Goal: Task Accomplishment & Management: Complete application form

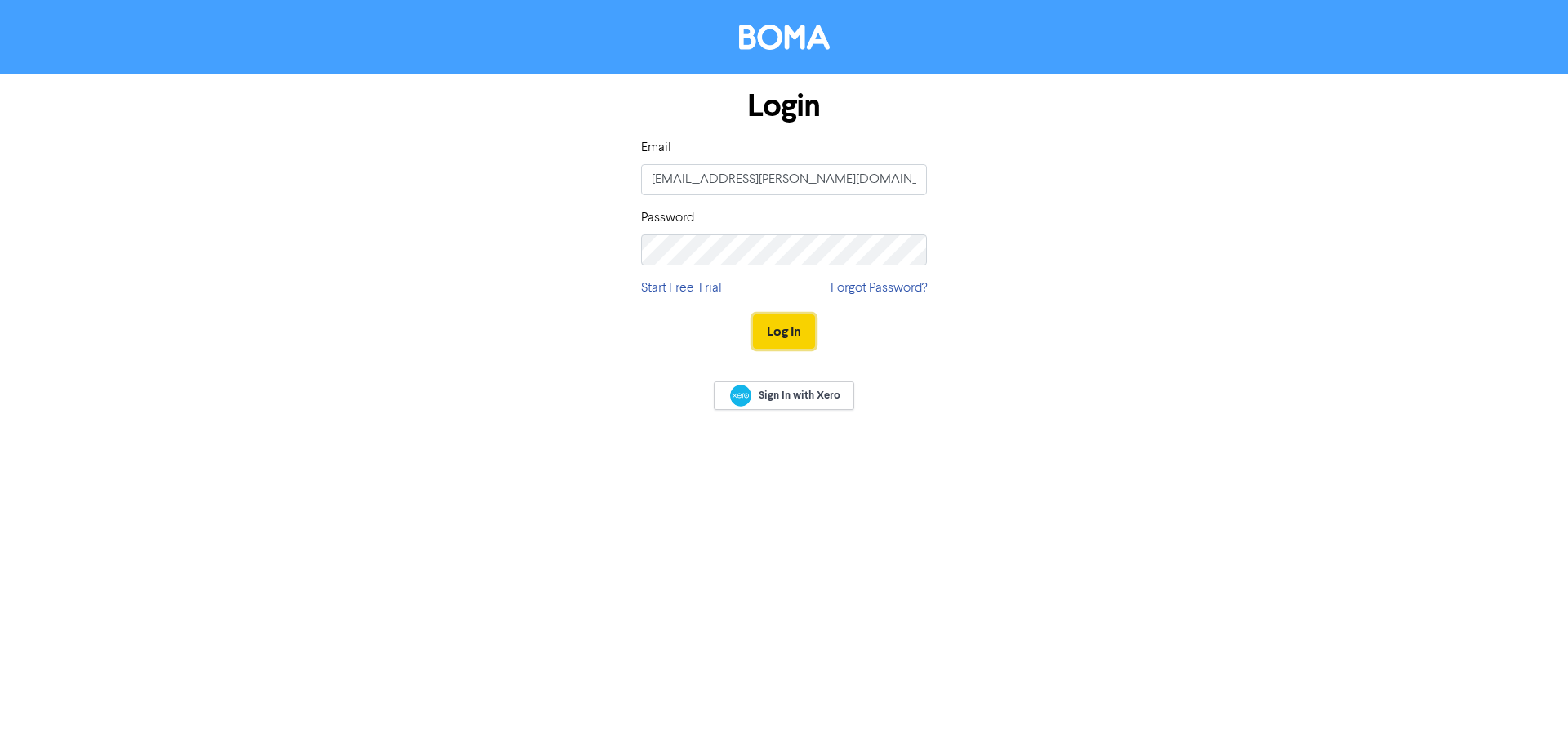
click at [782, 321] on button "Log In" at bounding box center [784, 332] width 62 height 35
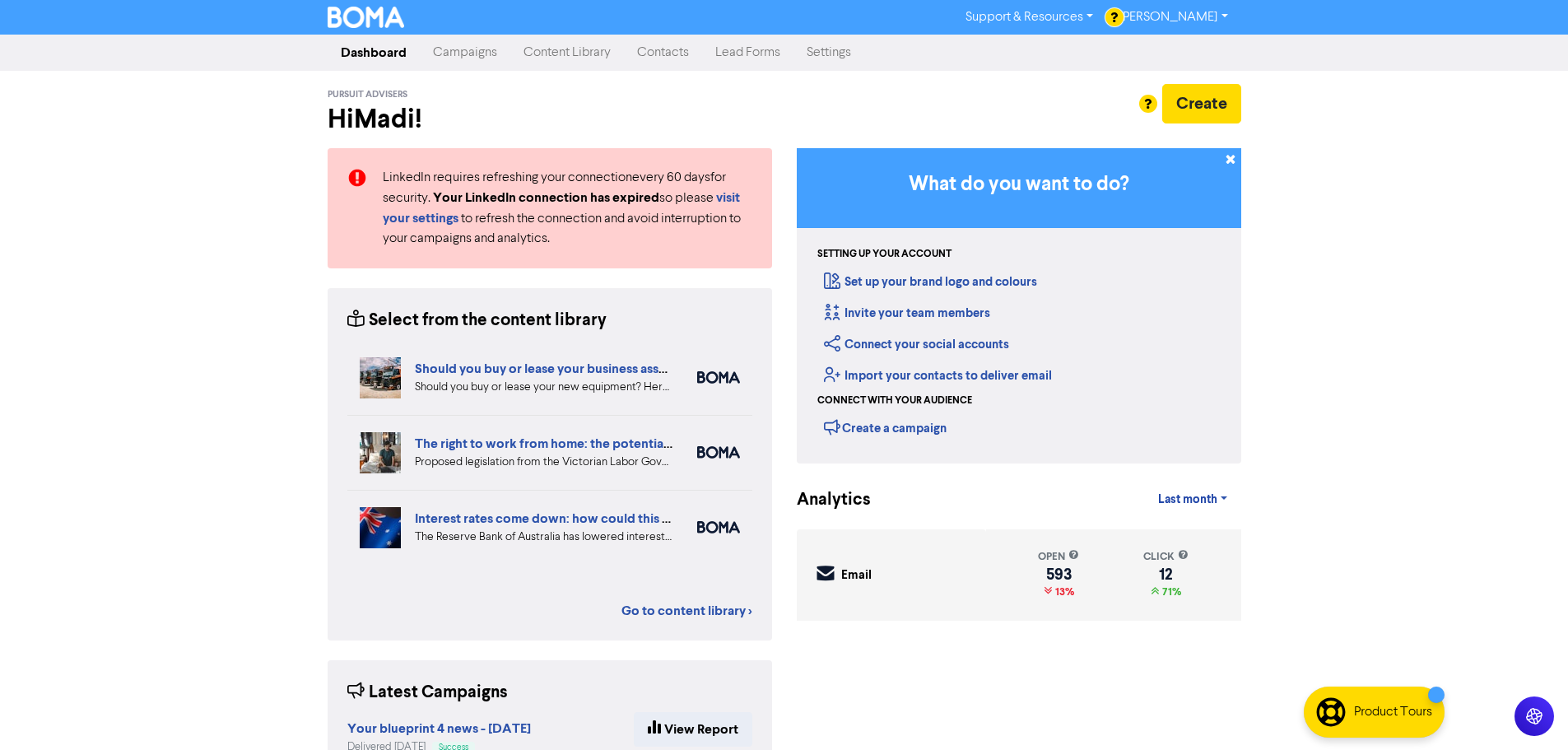
click at [637, 53] on link "Contacts" at bounding box center [663, 52] width 79 height 33
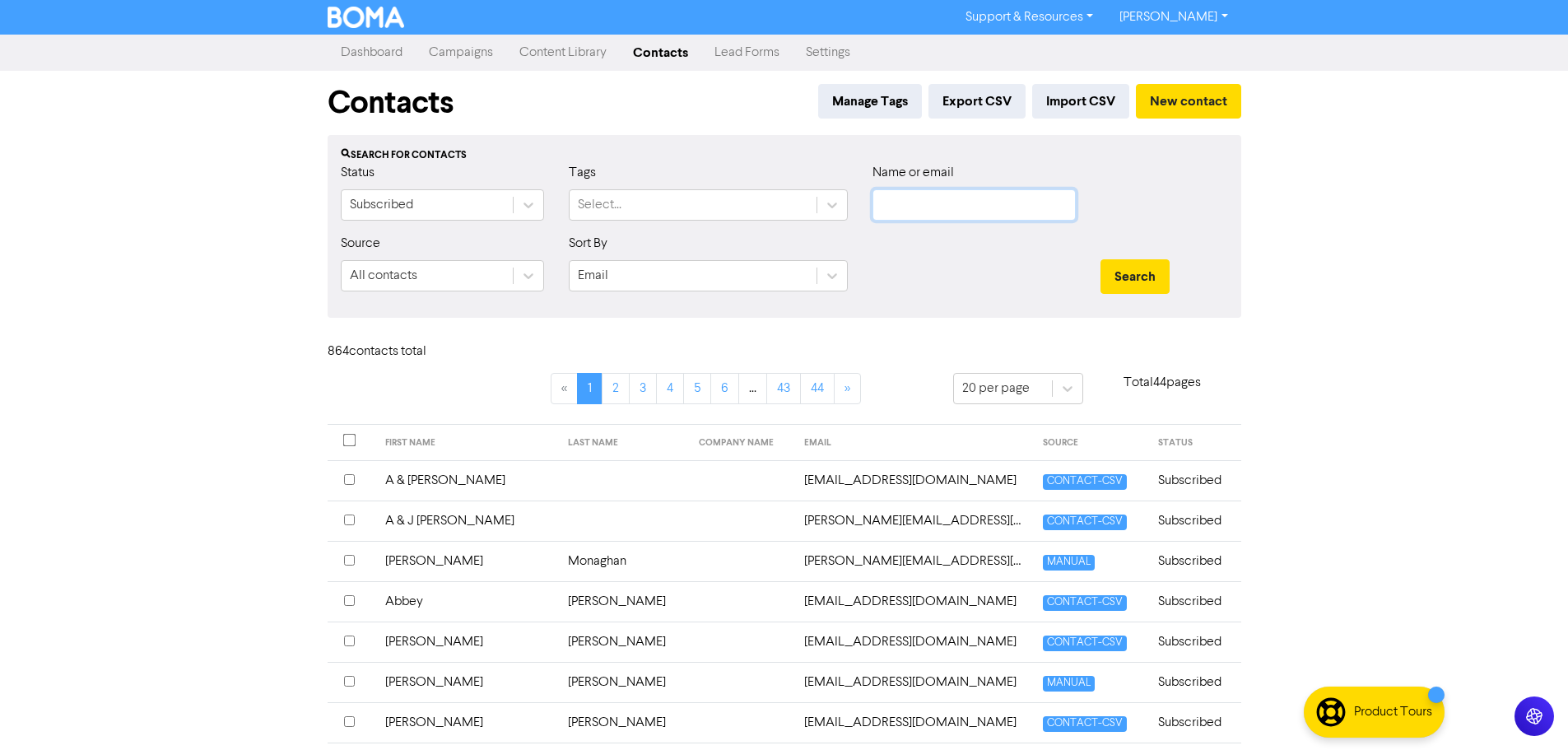
click at [990, 209] on input "text" at bounding box center [974, 205] width 203 height 31
type input "[PERSON_NAME]"
click at [1101, 259] on button "Search" at bounding box center [1135, 277] width 69 height 35
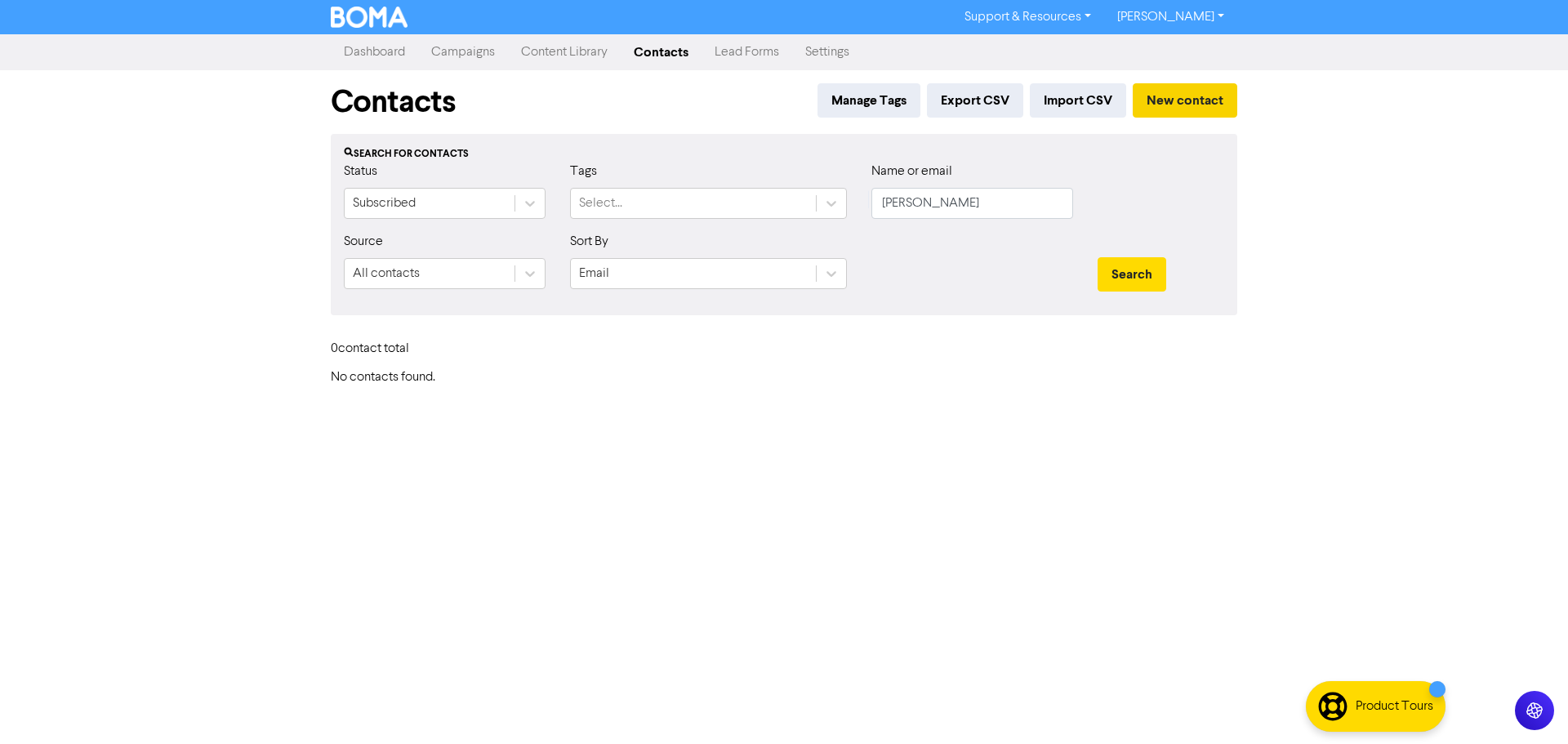
click at [1156, 117] on div "Manage Tags Export CSV Import CSV New contact" at bounding box center [1024, 105] width 427 height 44
click at [1160, 107] on button "New contact" at bounding box center [1185, 100] width 105 height 35
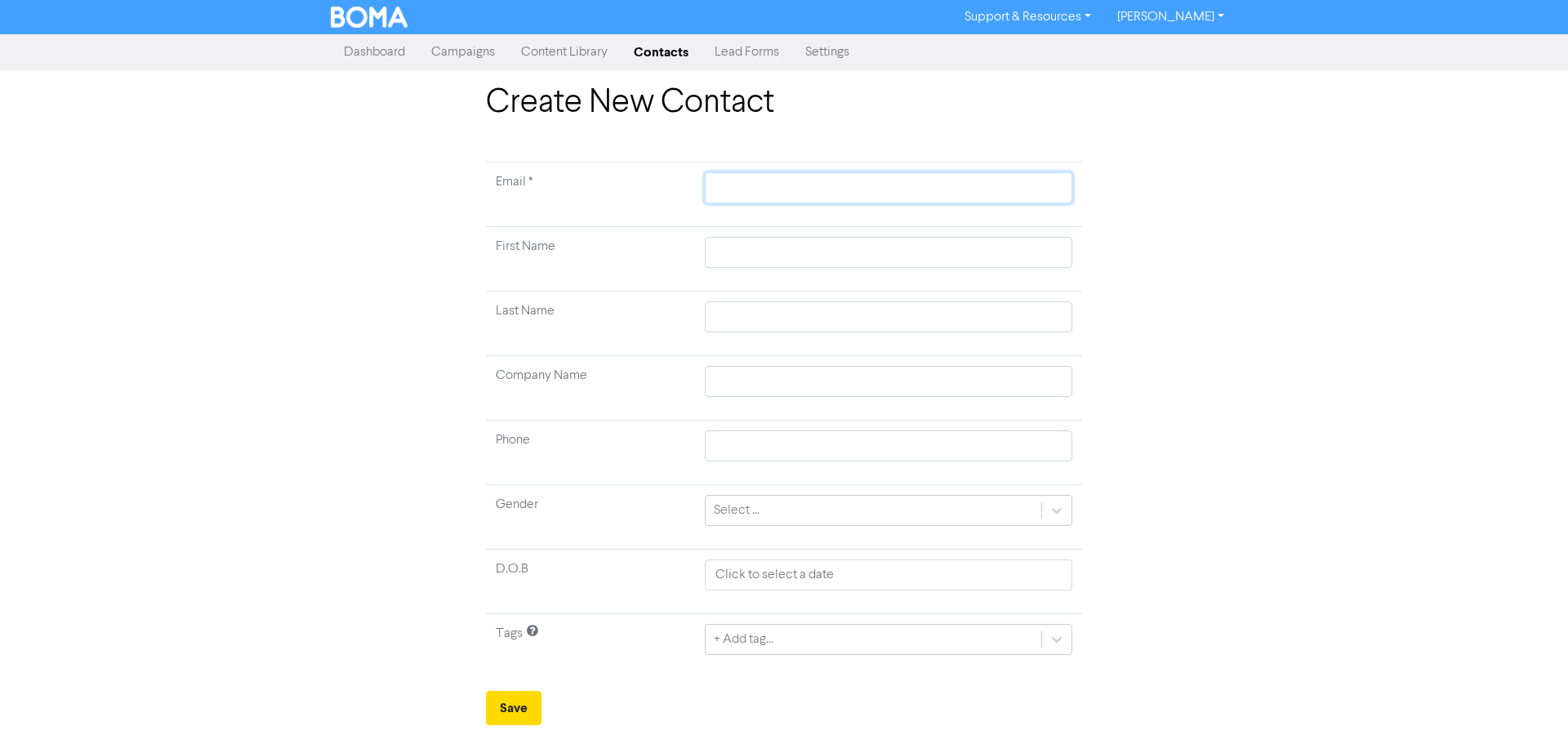
click at [759, 194] on input "text" at bounding box center [889, 188] width 368 height 31
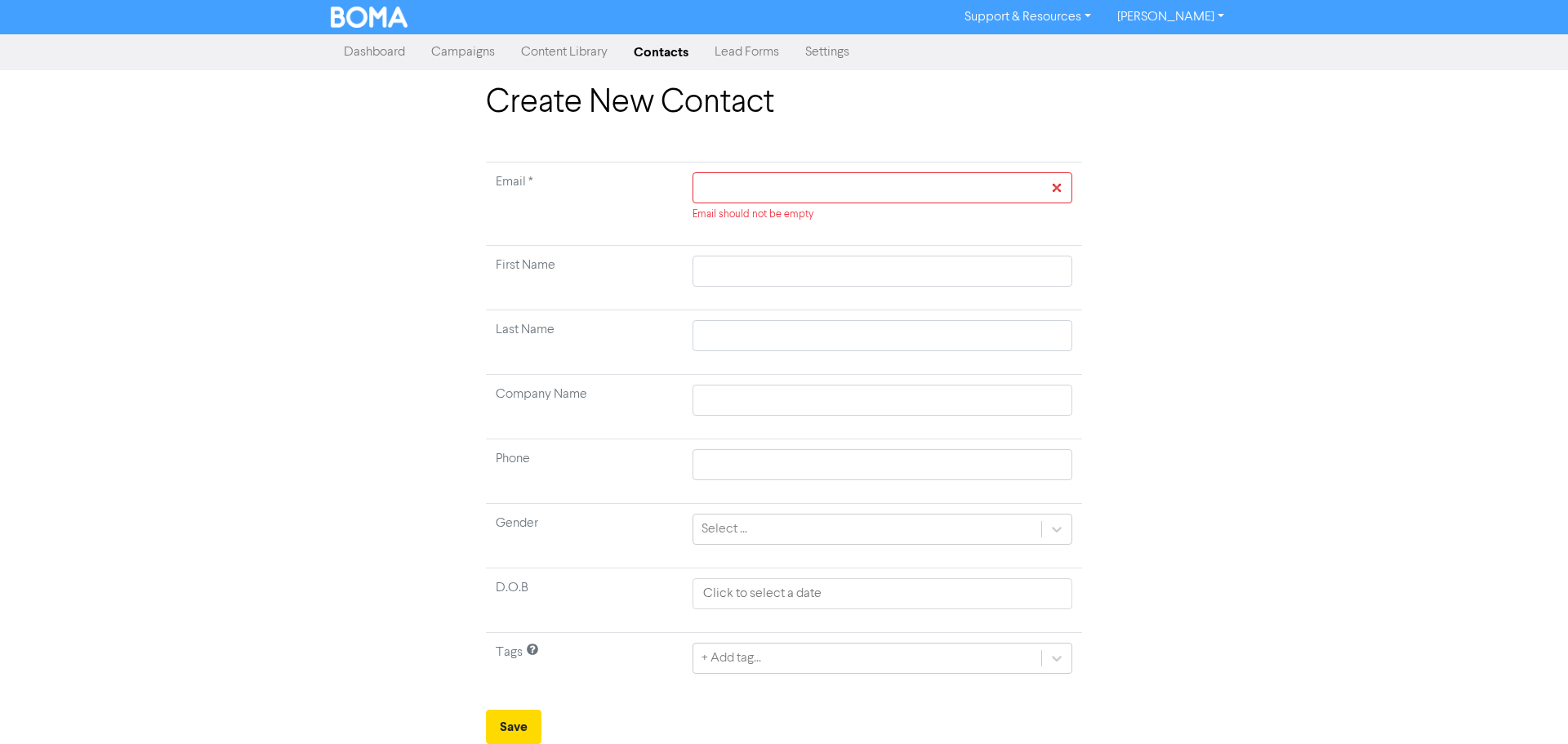
click at [793, 203] on div "Email should not be empty" at bounding box center [882, 198] width 379 height 50
click at [781, 192] on input "text" at bounding box center [882, 188] width 379 height 31
paste input "[EMAIL_ADDRESS][DOMAIN_NAME]"
type input "[EMAIL_ADDRESS][DOMAIN_NAME]"
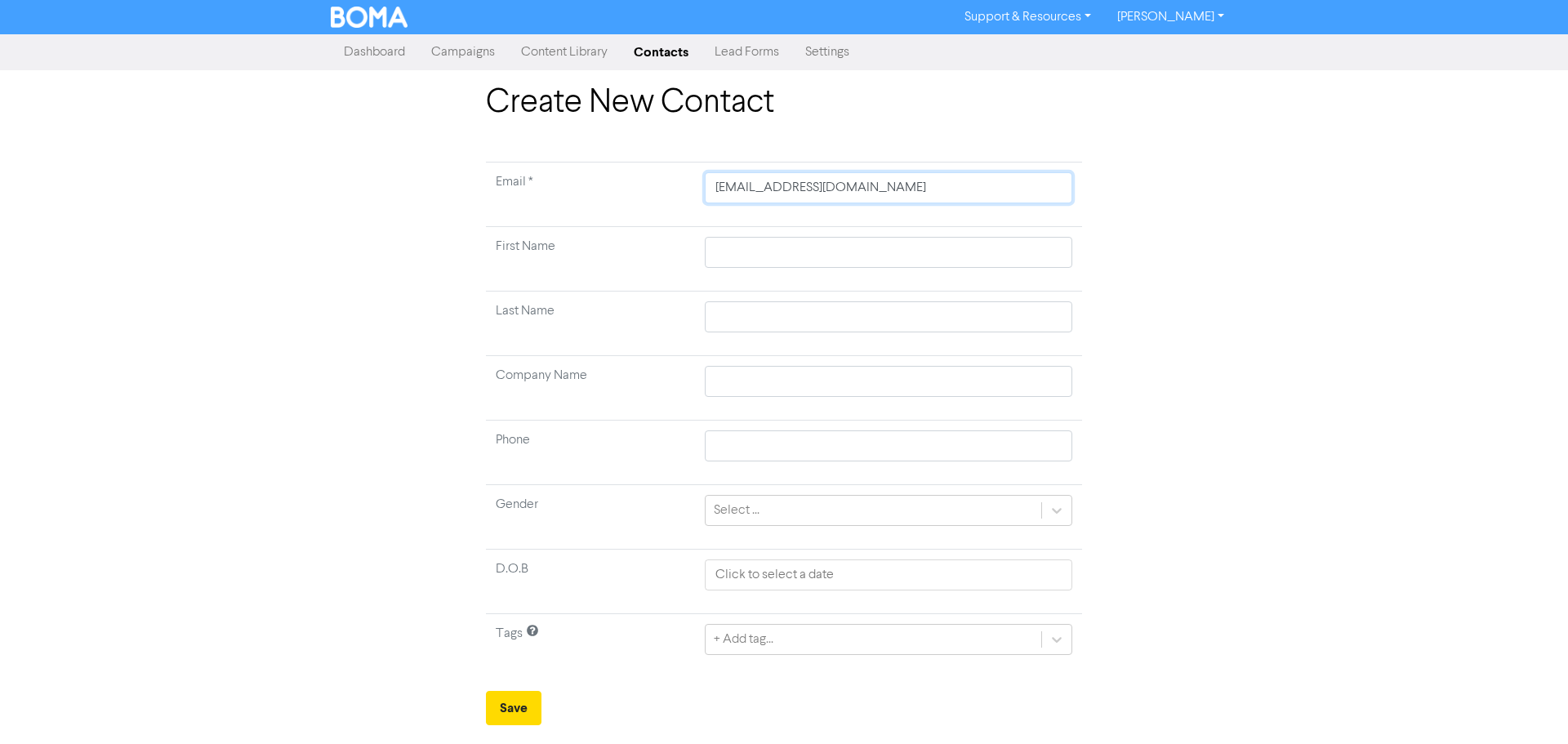
type input "[EMAIL_ADDRESS][DOMAIN_NAME]"
click at [738, 243] on input "text" at bounding box center [889, 252] width 368 height 31
type input "S"
type input "Sa"
type input "Sar"
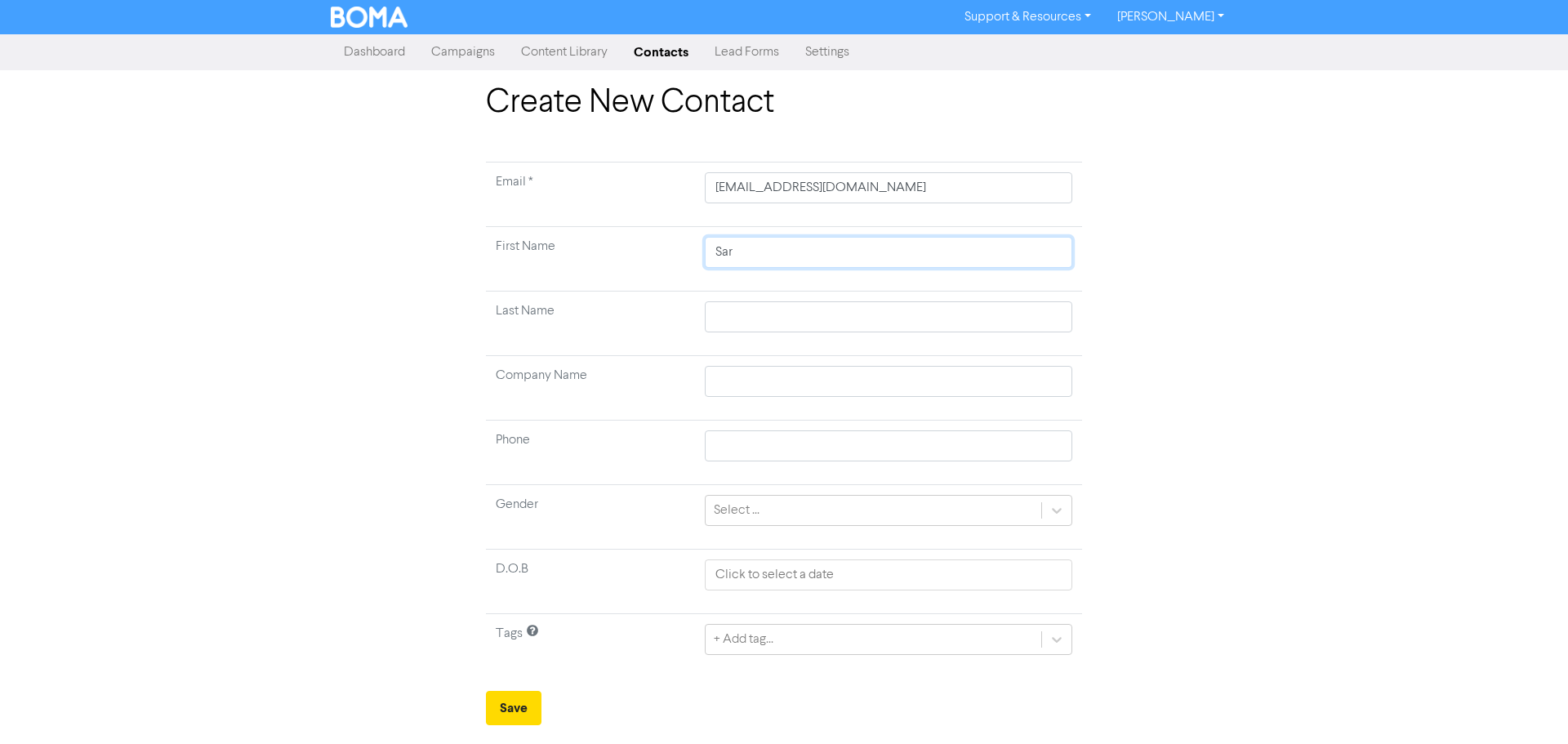
type input "[PERSON_NAME]"
type input "Saraj"
type input "[PERSON_NAME]"
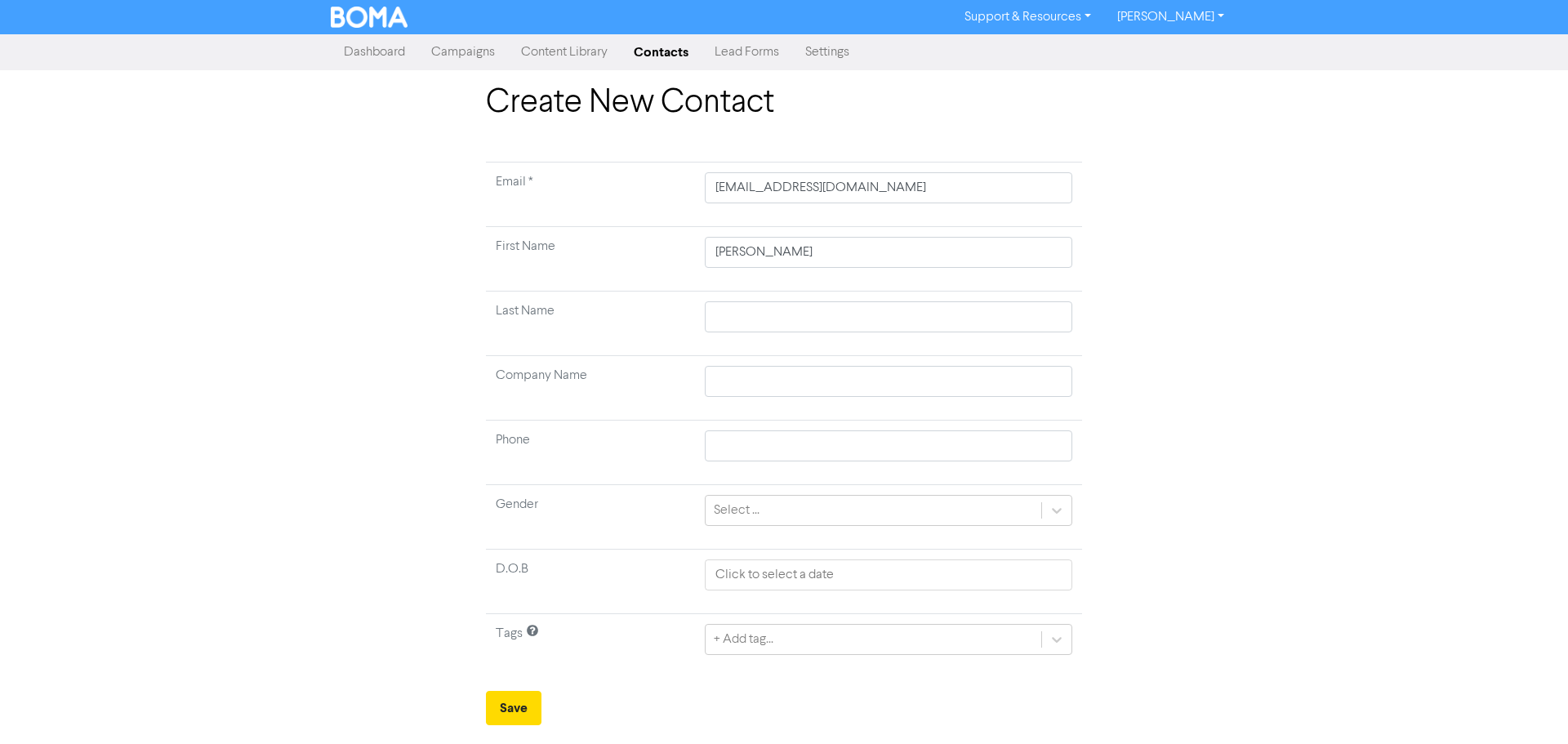
click at [771, 298] on td at bounding box center [889, 324] width 387 height 65
click at [769, 304] on input "text" at bounding box center [889, 317] width 368 height 31
type input "L"
type input "La"
type input "Lan"
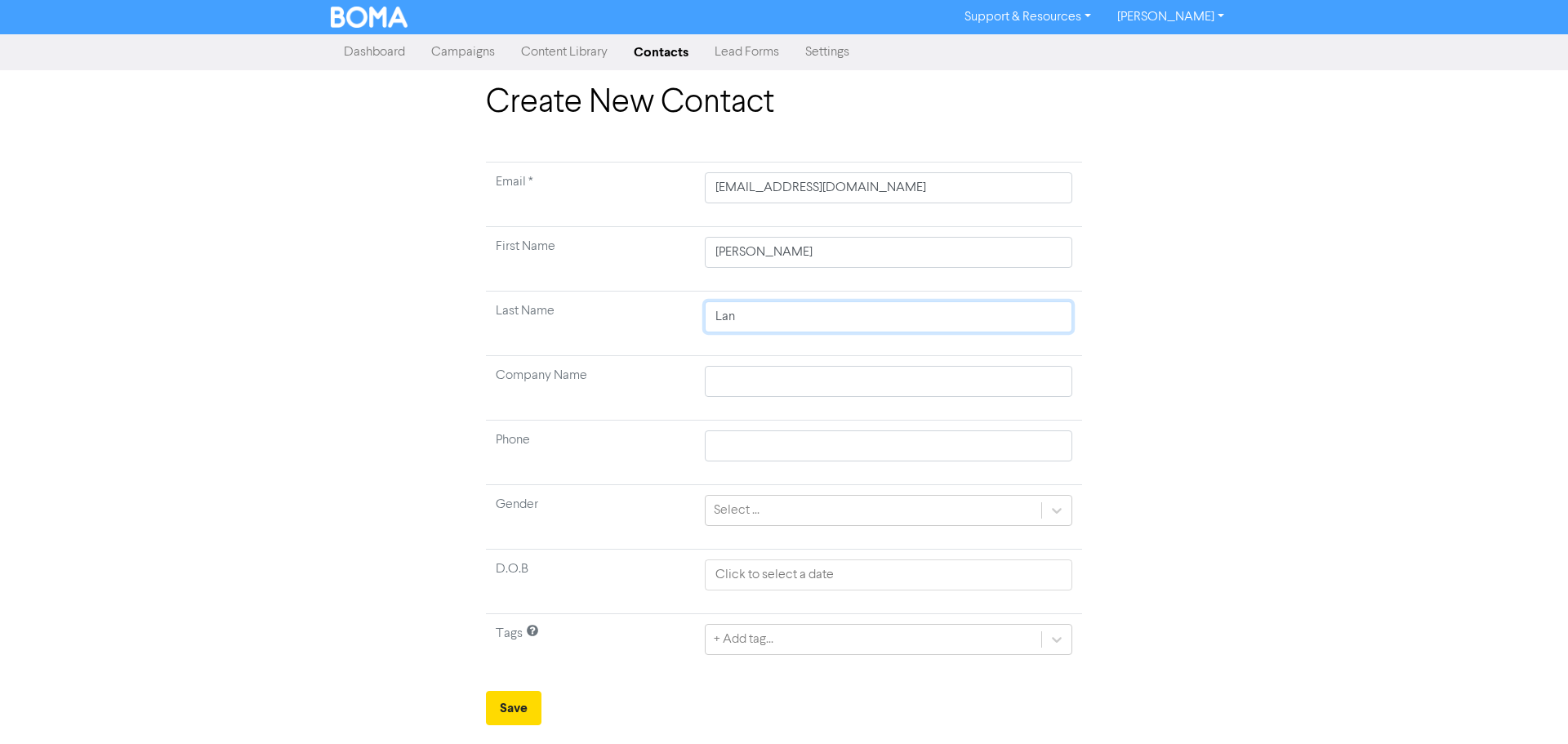
type input "Lang"
click at [718, 446] on input "text" at bounding box center [889, 446] width 368 height 31
click at [775, 556] on td at bounding box center [889, 582] width 387 height 65
click at [771, 568] on input "text" at bounding box center [889, 575] width 368 height 31
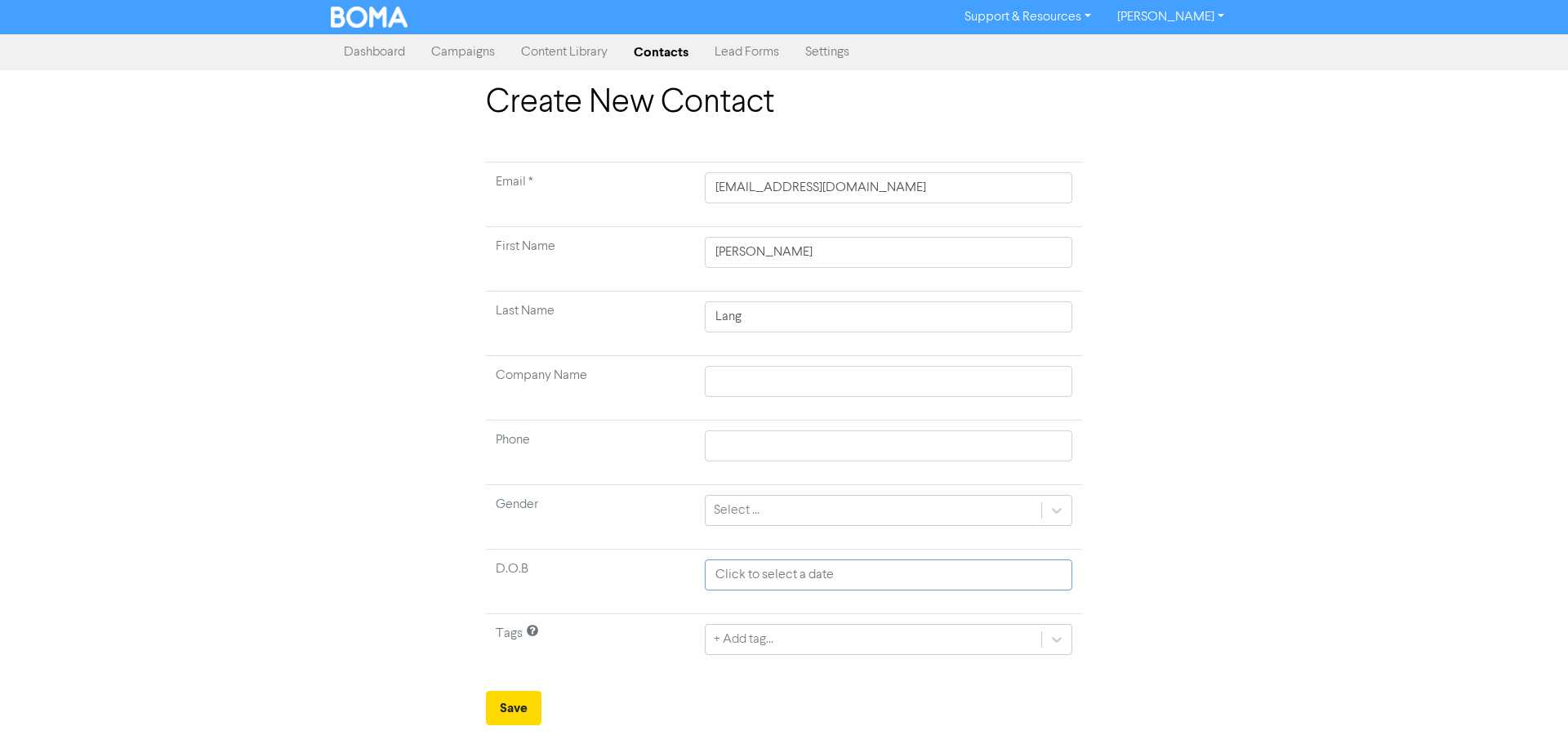
select select "7"
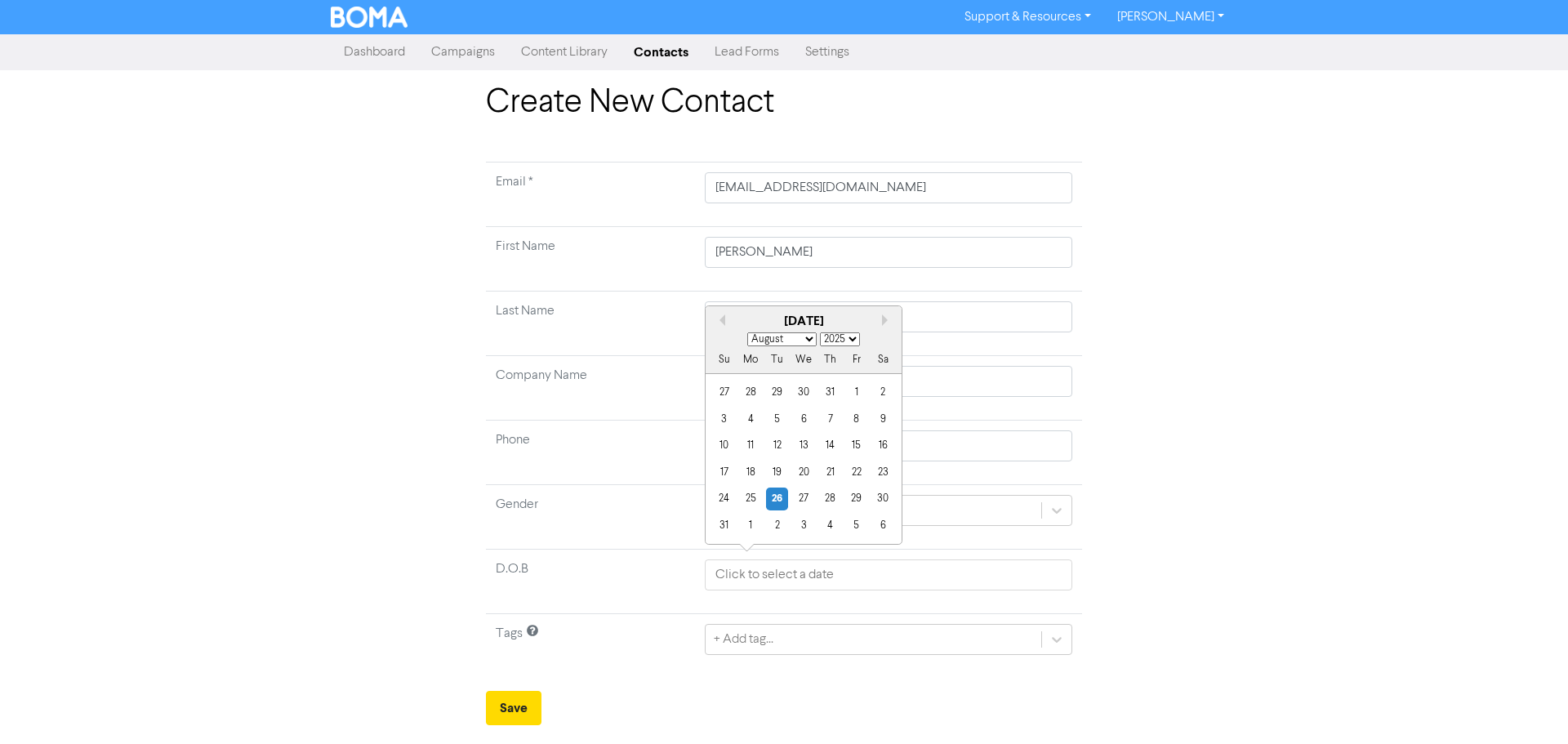
click at [845, 344] on select "1900 1901 1902 1903 1904 1905 1906 1907 1908 1909 1910 1911 1912 1913 1914 1915…" at bounding box center [840, 339] width 40 height 13
select select "1985"
click at [820, 332] on select "1900 1901 1902 1903 1904 1905 1906 1907 1908 1909 1910 1911 1912 1913 1914 1915…" at bounding box center [840, 339] width 40 height 13
click at [780, 344] on select "January February March April May June July August September October November De…" at bounding box center [782, 339] width 69 height 13
select select "9"
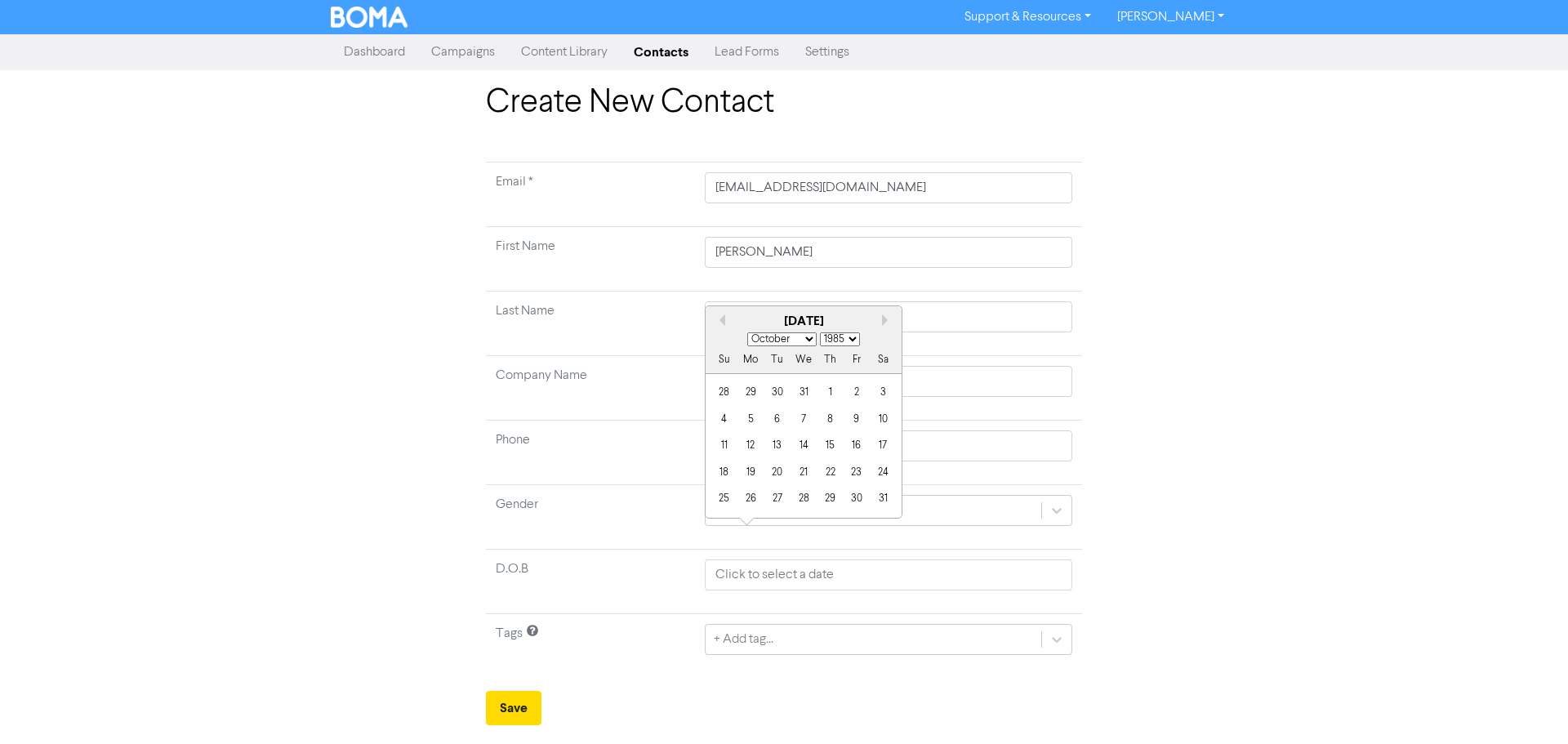
click at [747, 332] on select "January February March April May June July August September October November De…" at bounding box center [782, 339] width 69 height 13
click at [824, 475] on div "24" at bounding box center [829, 472] width 22 height 22
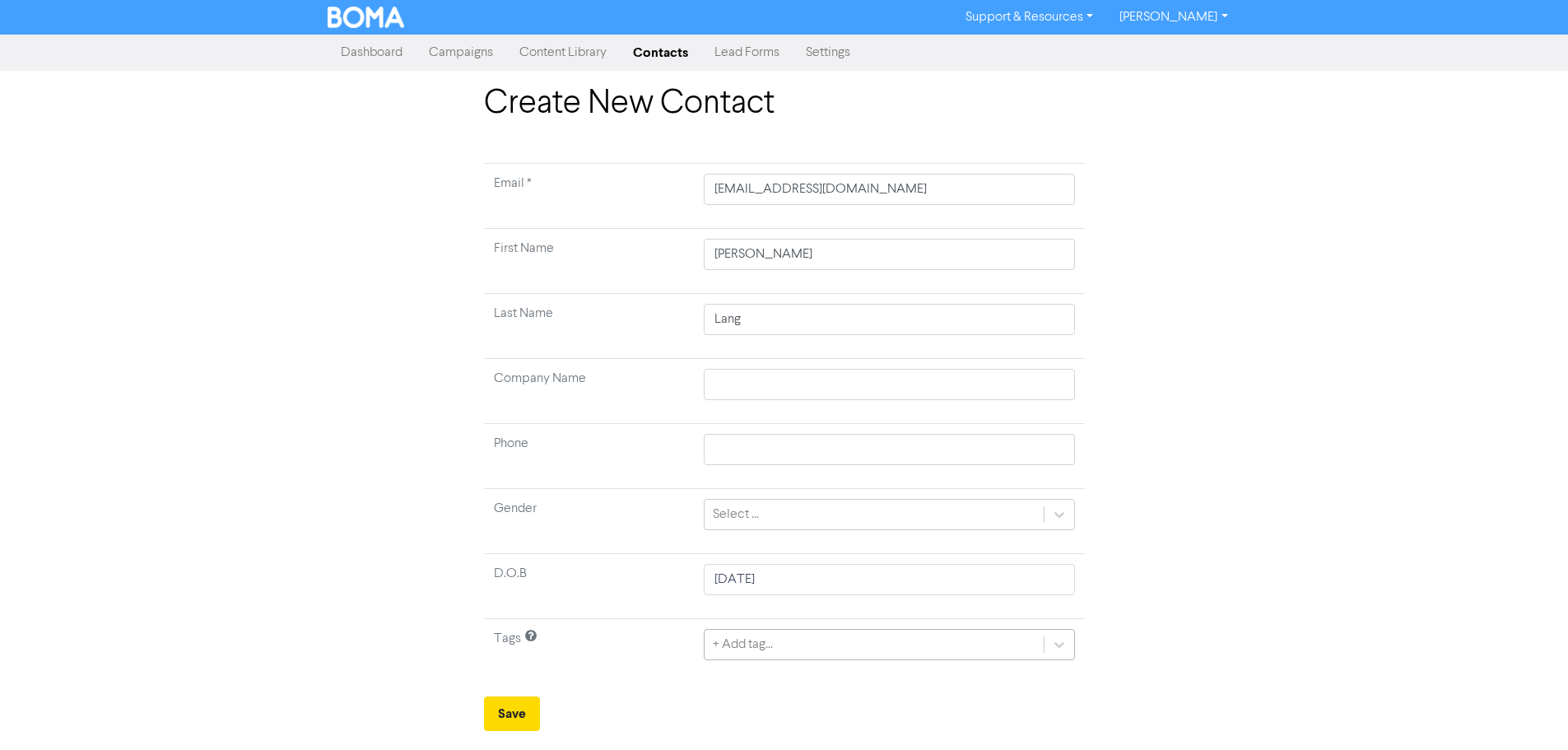
click at [754, 641] on div "+ Add tag..." at bounding box center [889, 645] width 371 height 31
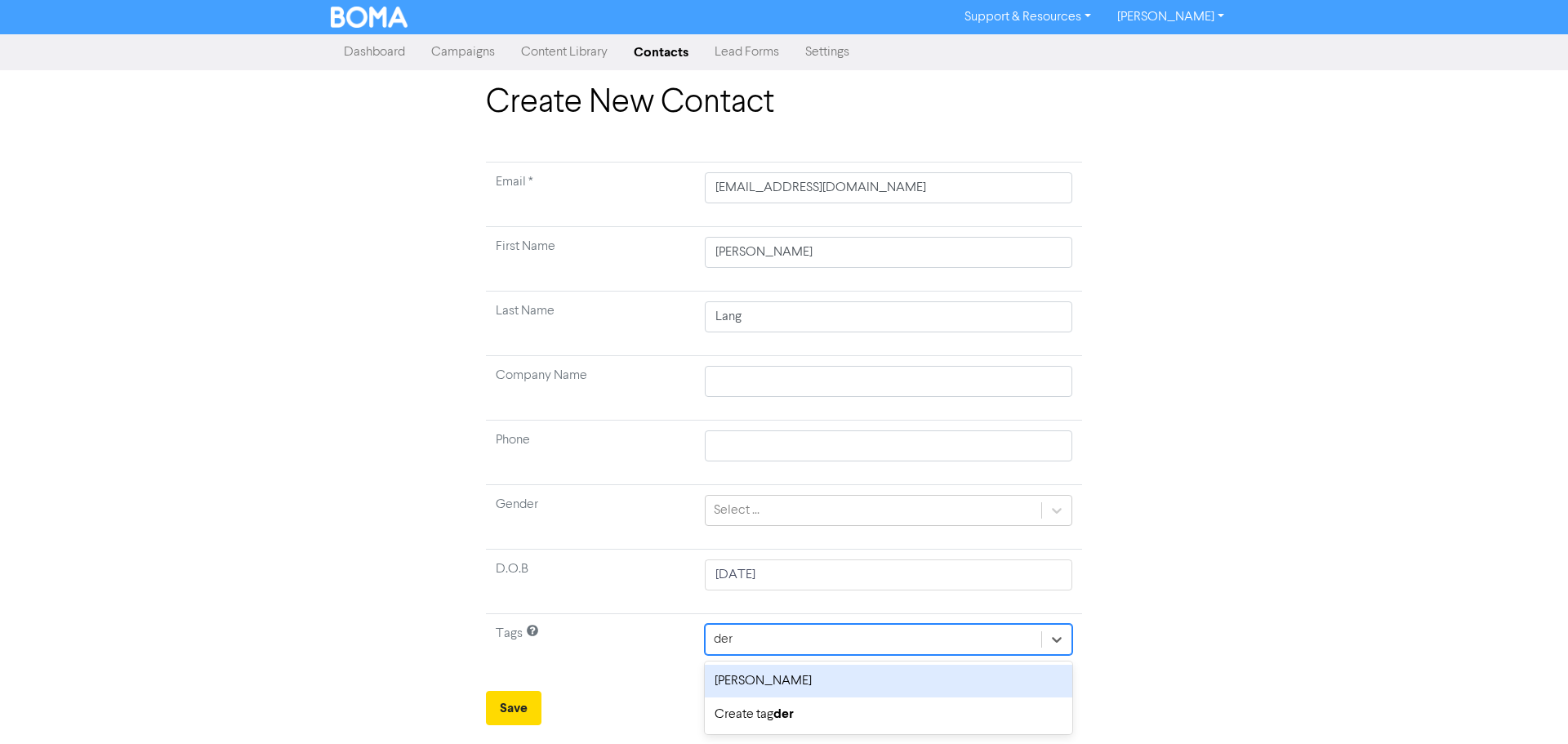
type input "derm"
click at [774, 673] on div "[PERSON_NAME]" at bounding box center [889, 681] width 368 height 33
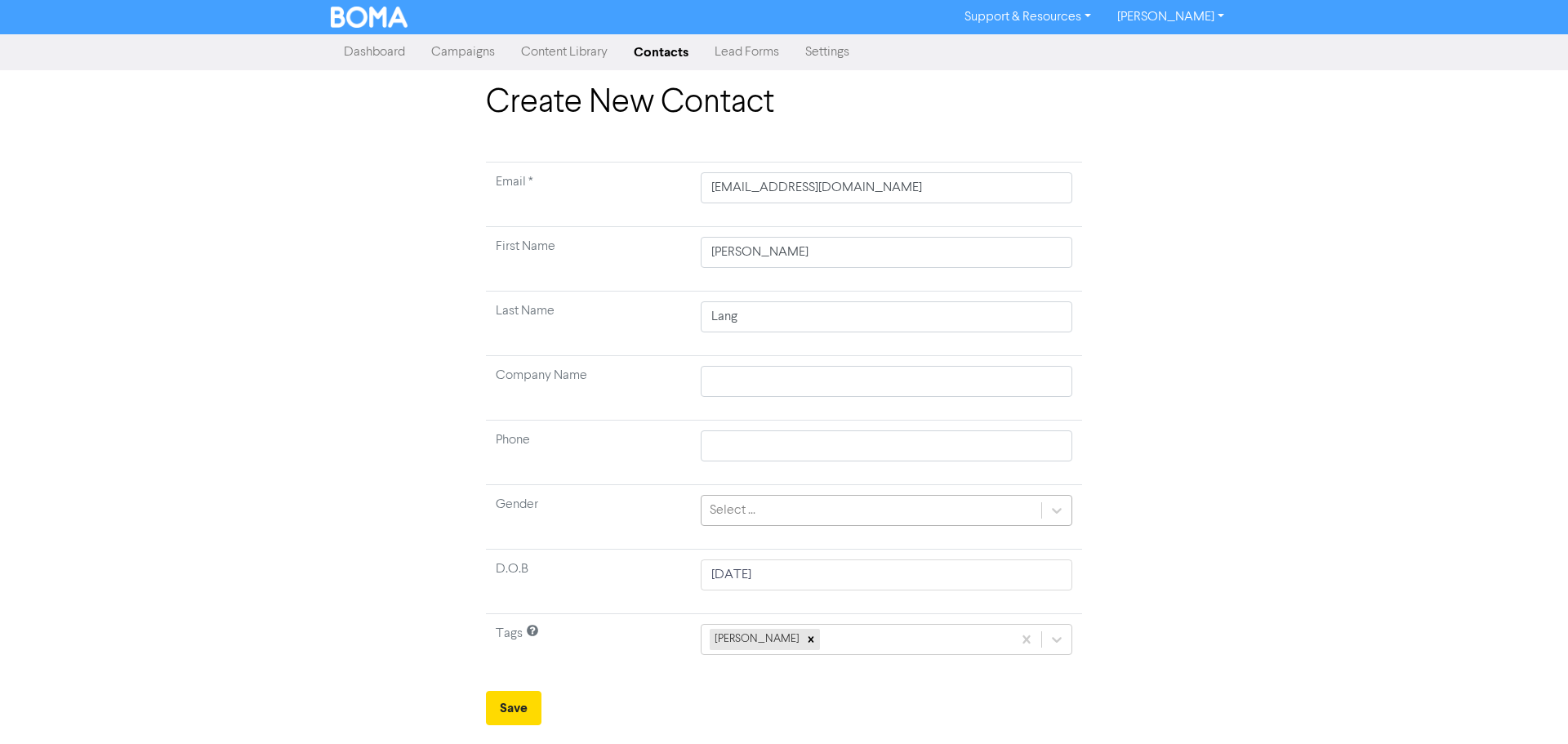
click at [745, 518] on div "Select ..." at bounding box center [732, 511] width 45 height 19
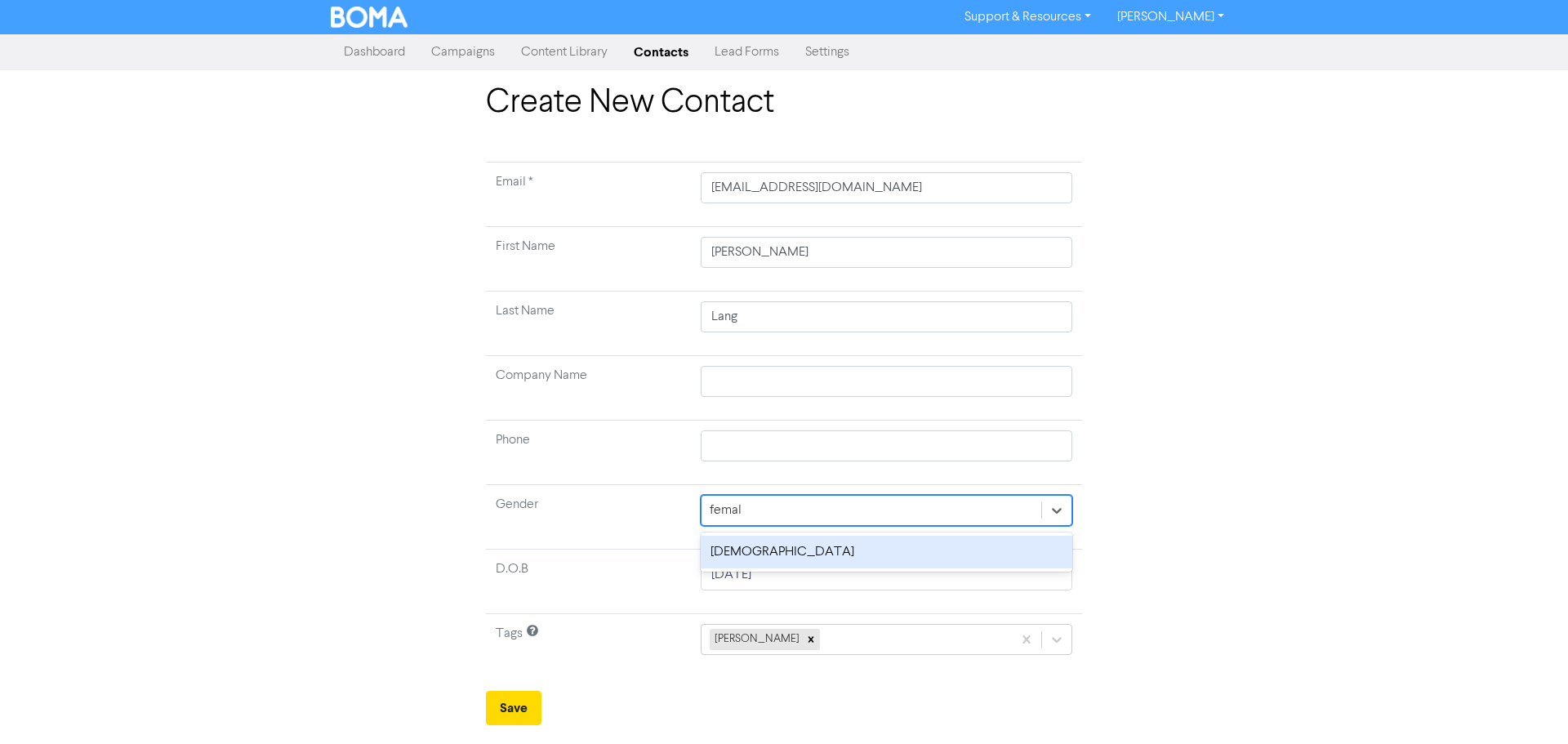
type input "[DEMOGRAPHIC_DATA]"
click at [754, 559] on div "[DEMOGRAPHIC_DATA]" at bounding box center [887, 552] width 372 height 33
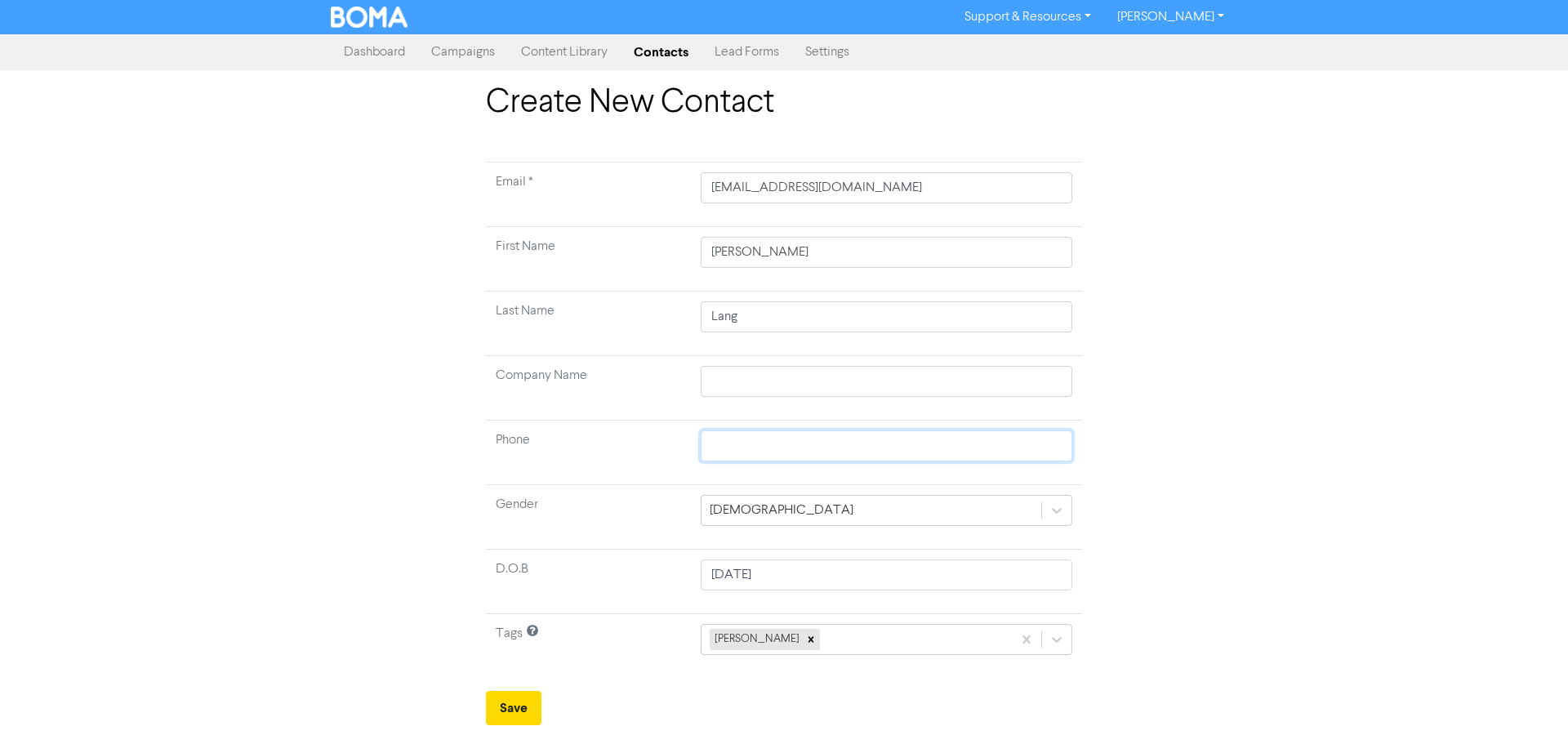
click at [760, 449] on input "text" at bounding box center [887, 446] width 372 height 31
click at [719, 433] on input "text" at bounding box center [887, 446] width 372 height 31
click at [724, 442] on input "text" at bounding box center [887, 446] width 372 height 31
paste input "0499860004"
type input "0499860004"
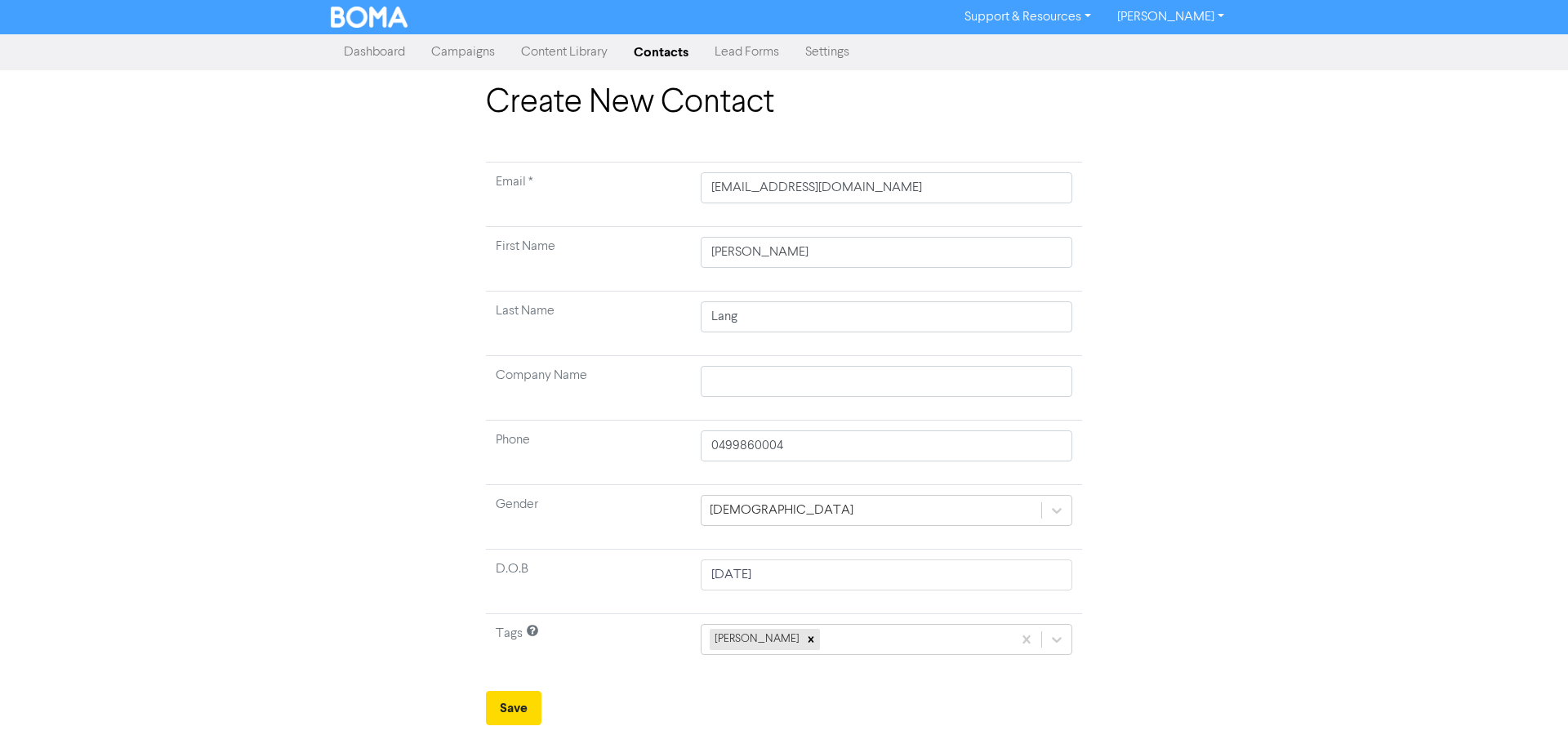
click at [1086, 312] on div "Create New Contact Email * [EMAIL_ADDRESS][DOMAIN_NAME] First Name [PERSON_NAME…" at bounding box center [784, 404] width 620 height 642
click at [504, 716] on button "Save" at bounding box center [514, 708] width 56 height 35
